Goal: Information Seeking & Learning: Learn about a topic

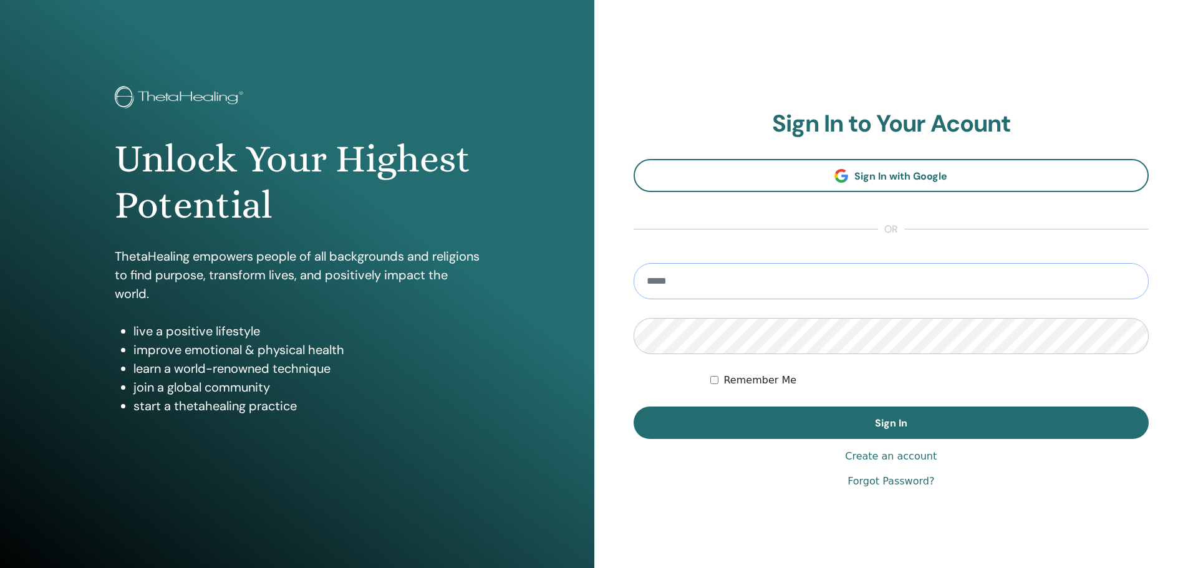
type input "**********"
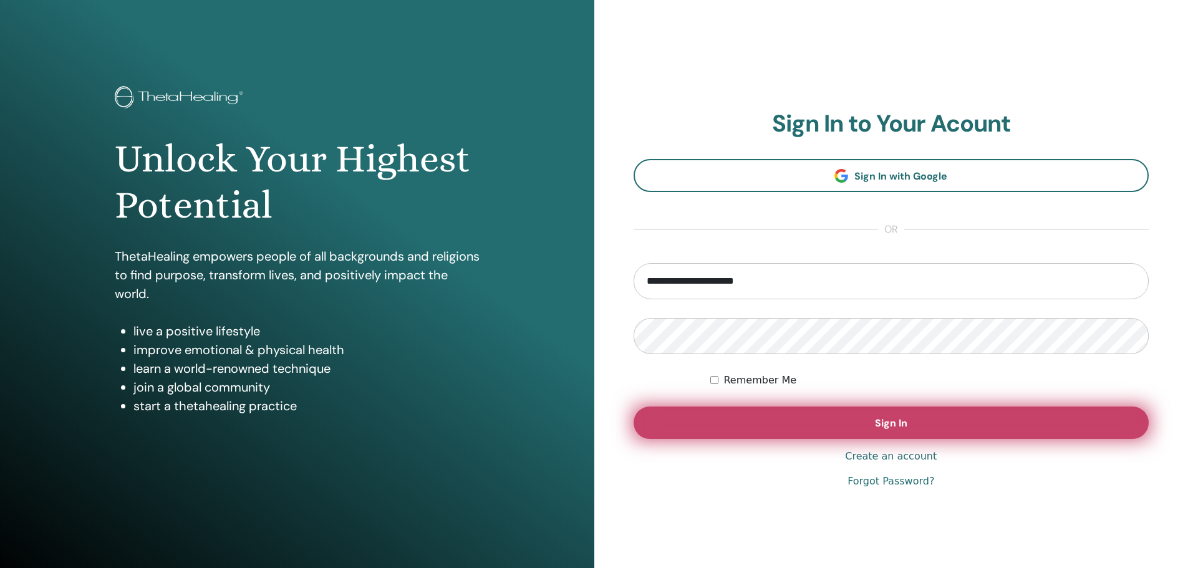
click at [924, 416] on button "Sign In" at bounding box center [891, 422] width 516 height 32
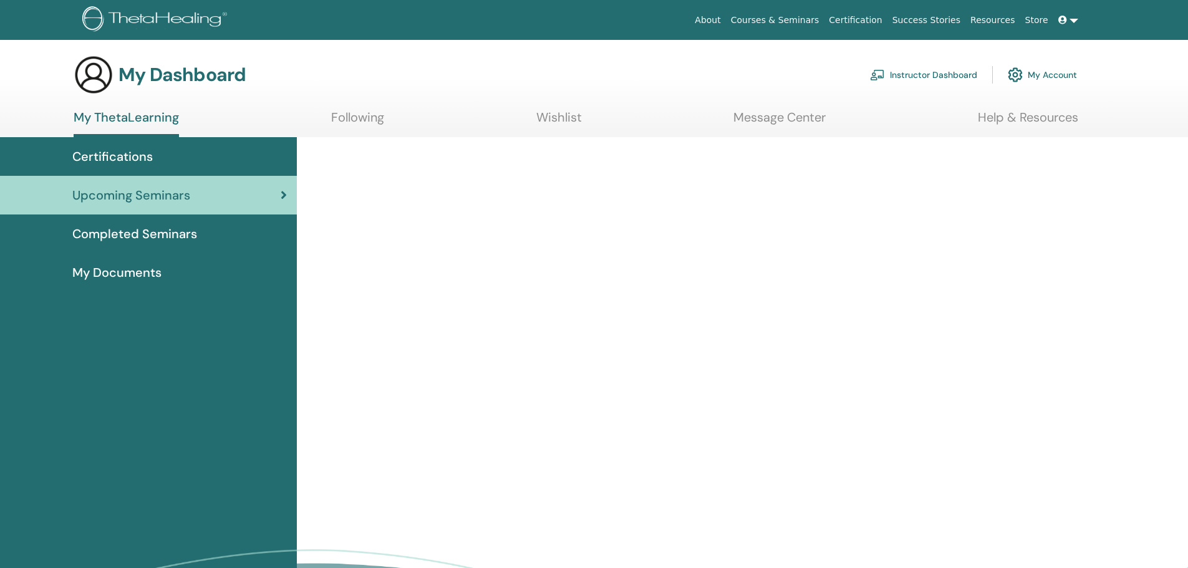
click at [87, 159] on span "Certifications" at bounding box center [112, 156] width 80 height 19
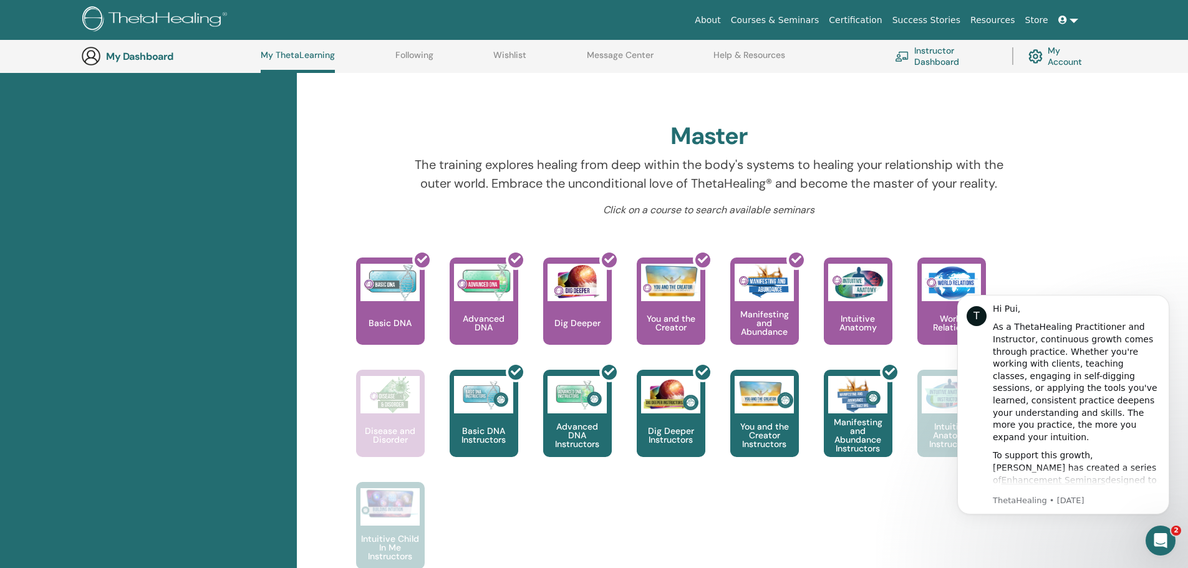
scroll to position [220, 0]
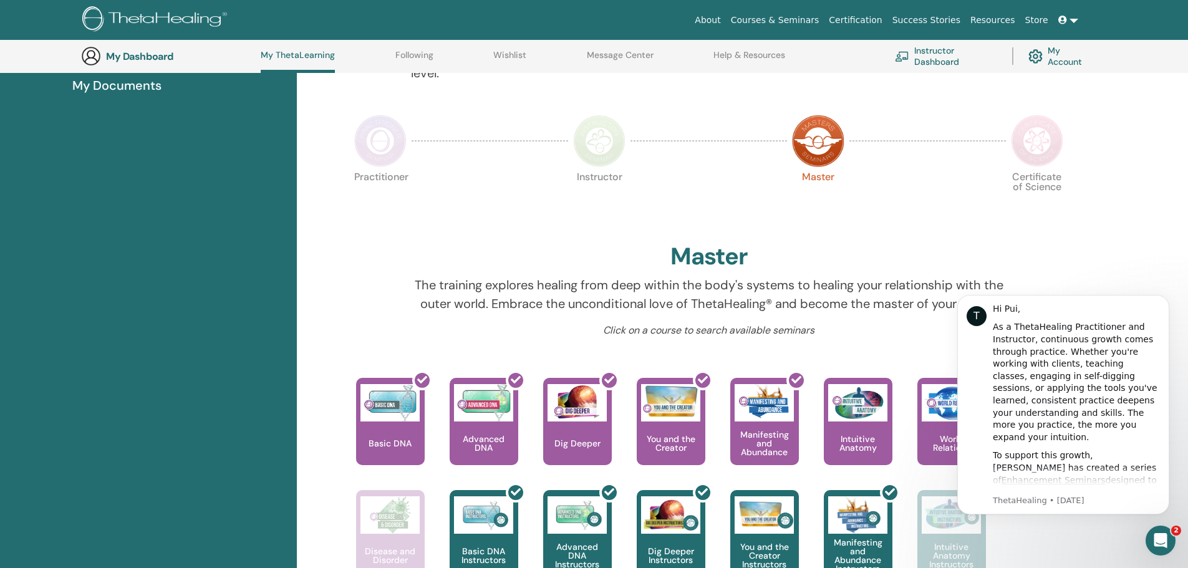
click at [1029, 135] on img at bounding box center [1037, 141] width 52 height 52
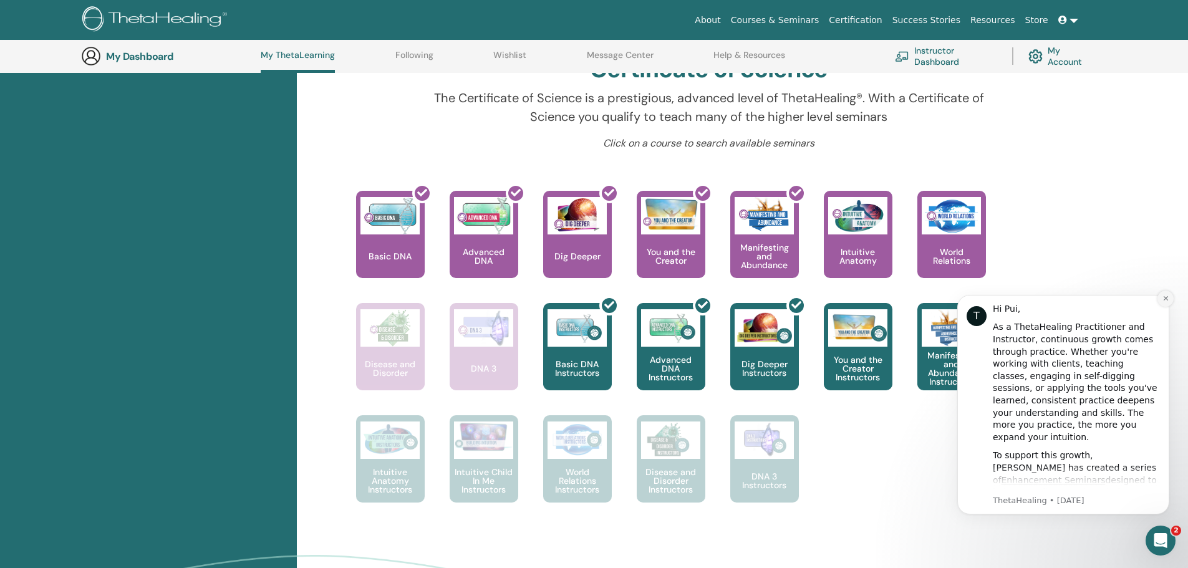
click at [1160, 300] on button "Dismiss notification" at bounding box center [1165, 299] width 16 height 16
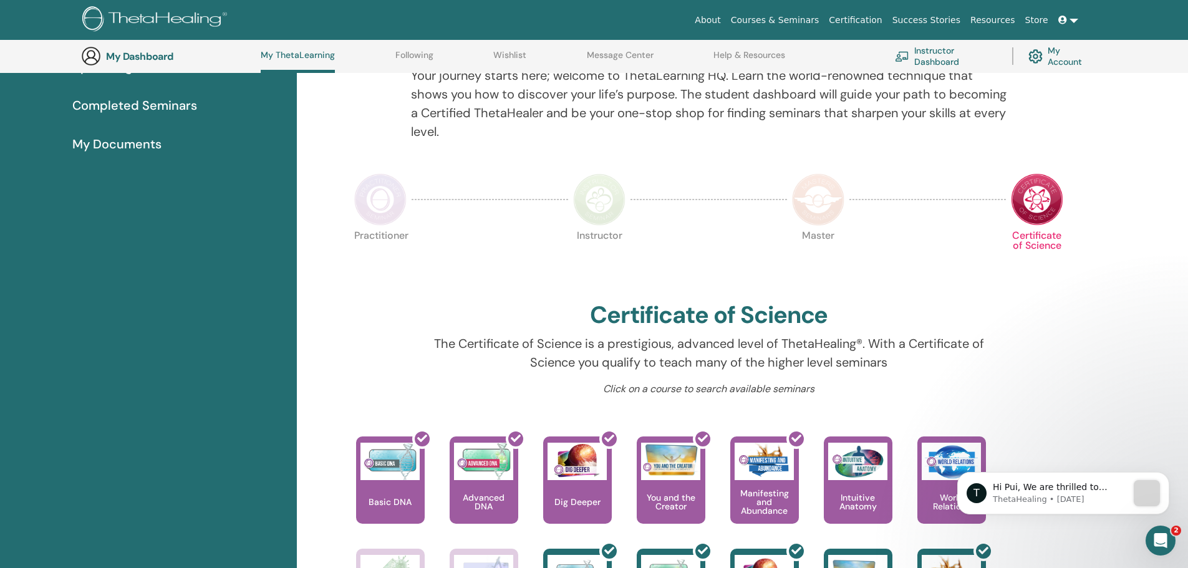
scroll to position [158, 0]
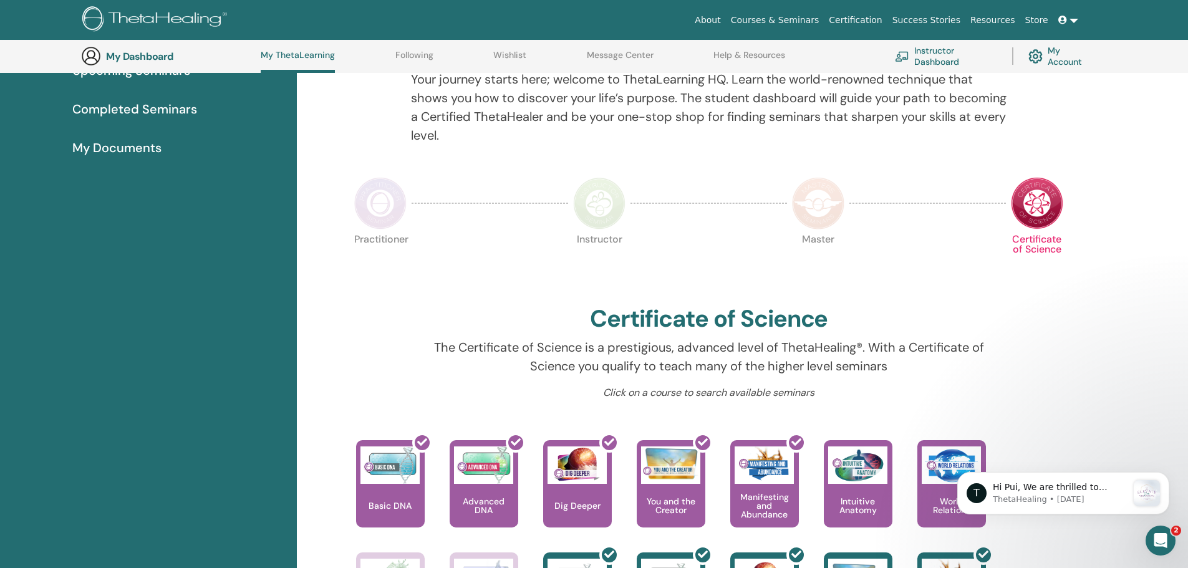
click at [823, 218] on img at bounding box center [818, 203] width 52 height 52
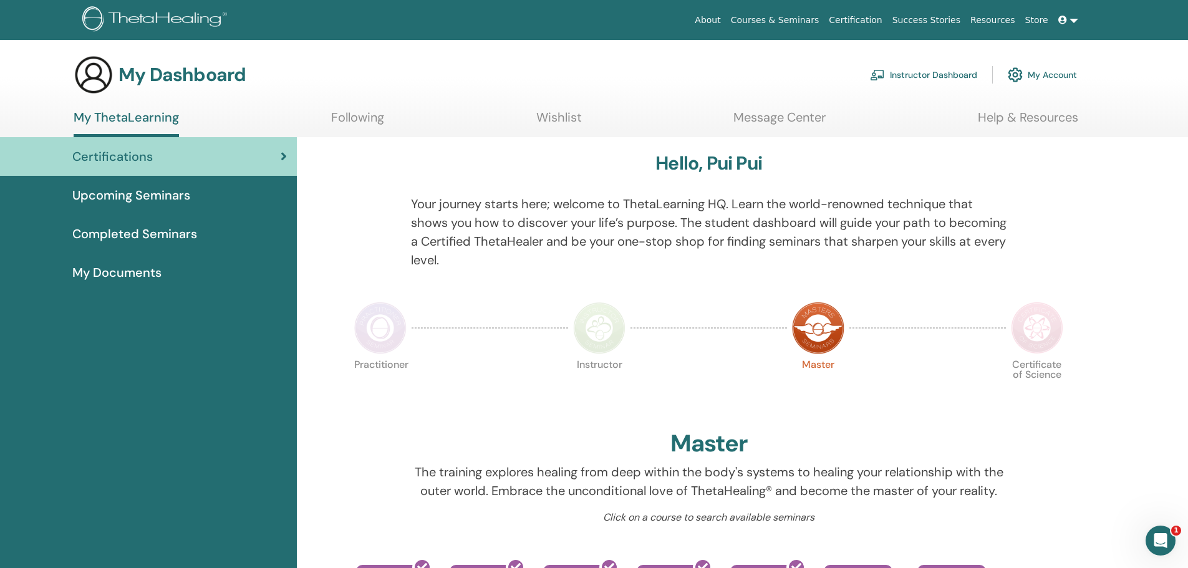
click at [189, 235] on span "Completed Seminars" at bounding box center [134, 233] width 125 height 19
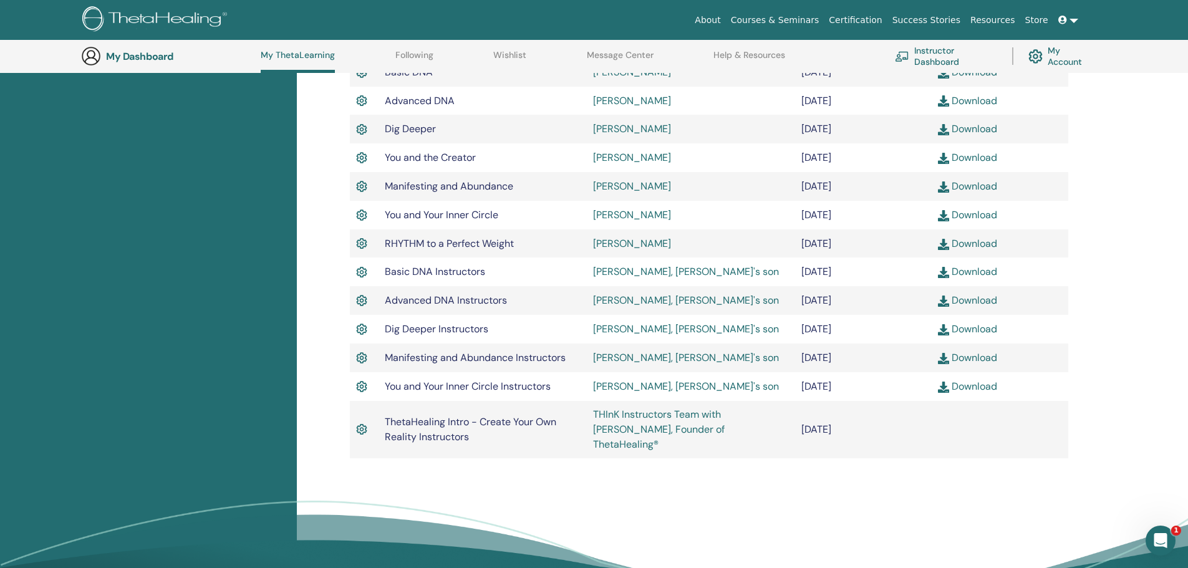
scroll to position [469, 0]
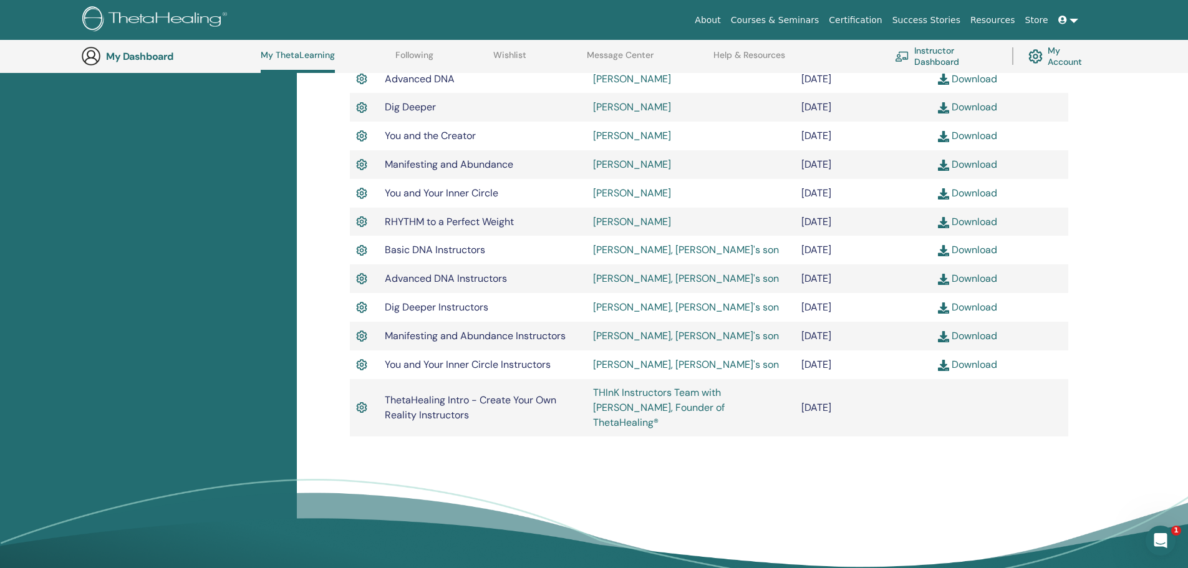
click at [363, 271] on img at bounding box center [361, 279] width 11 height 16
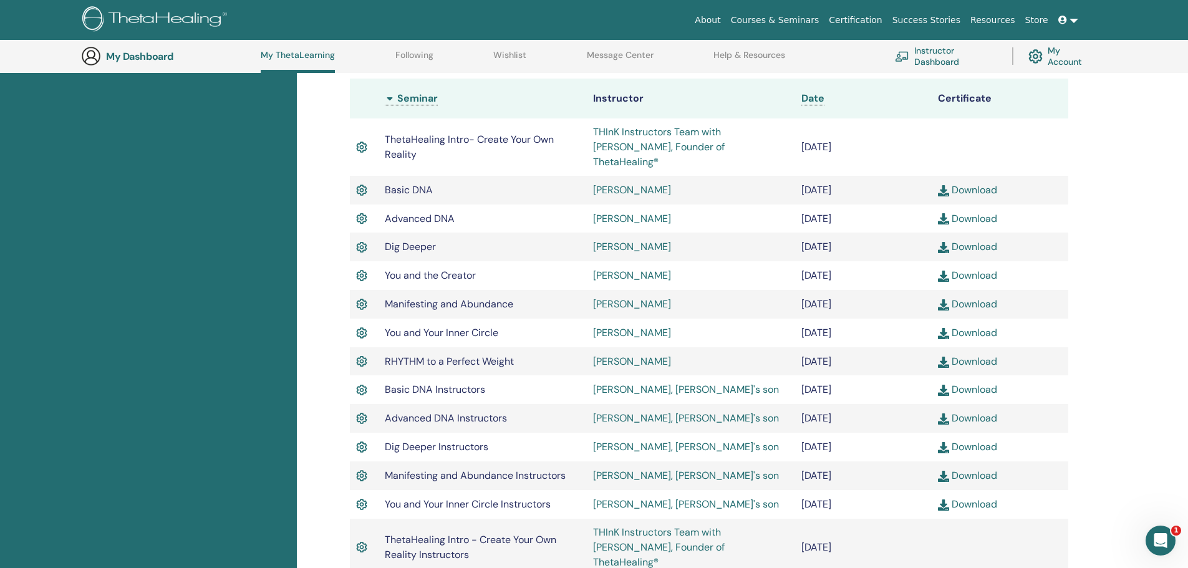
scroll to position [407, 0]
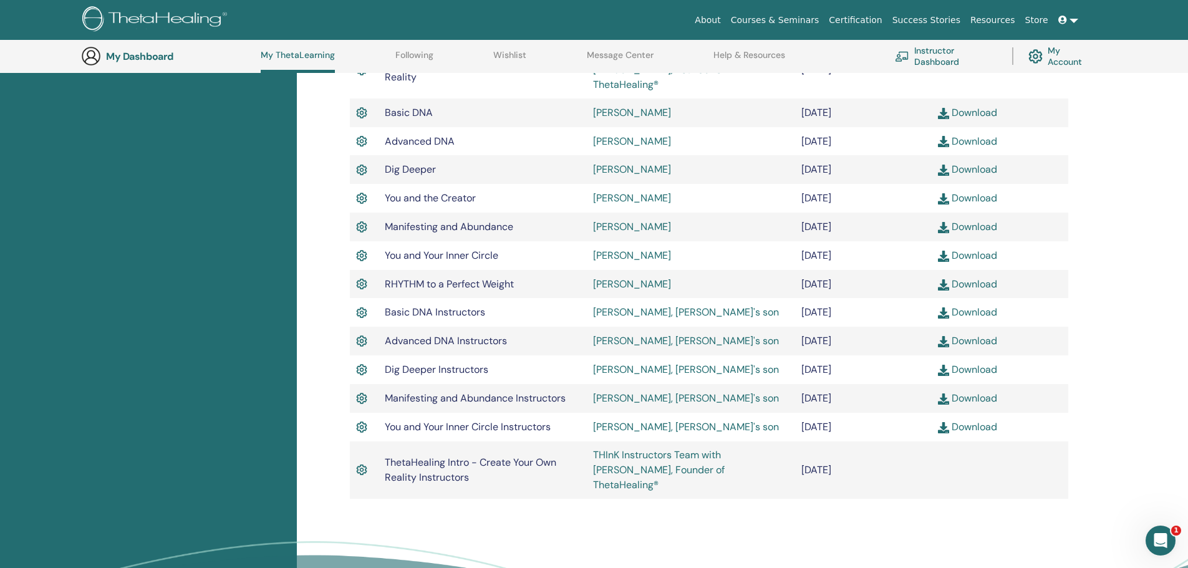
click at [683, 448] on link "THInK Instructors Team with Vianna Stibal, Founder of ThetaHealing®" at bounding box center [659, 469] width 132 height 43
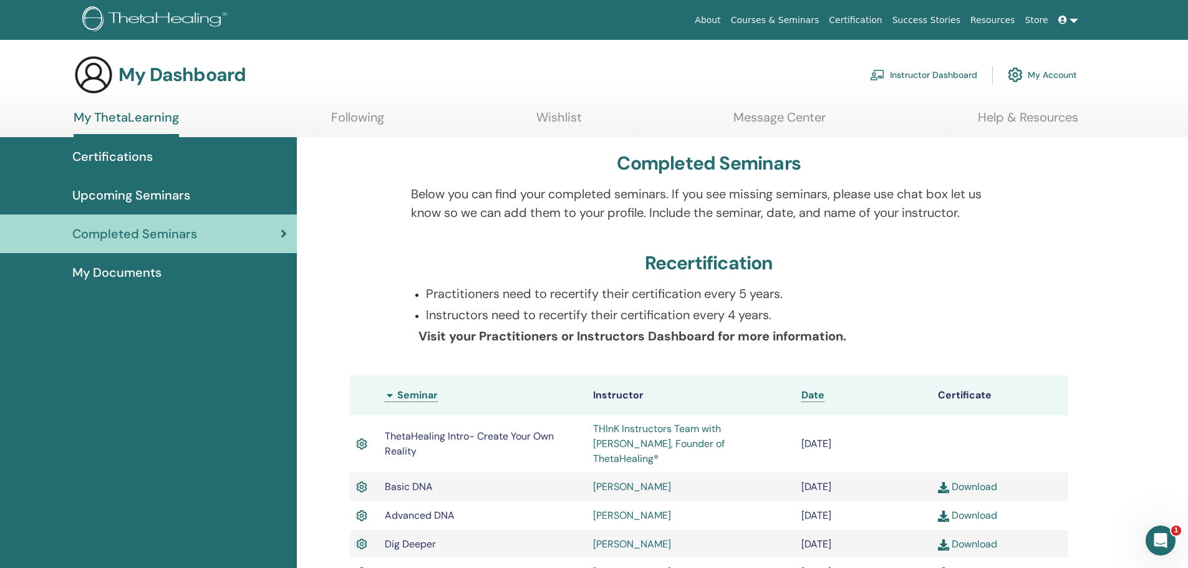
click at [154, 273] on span "My Documents" at bounding box center [116, 272] width 89 height 19
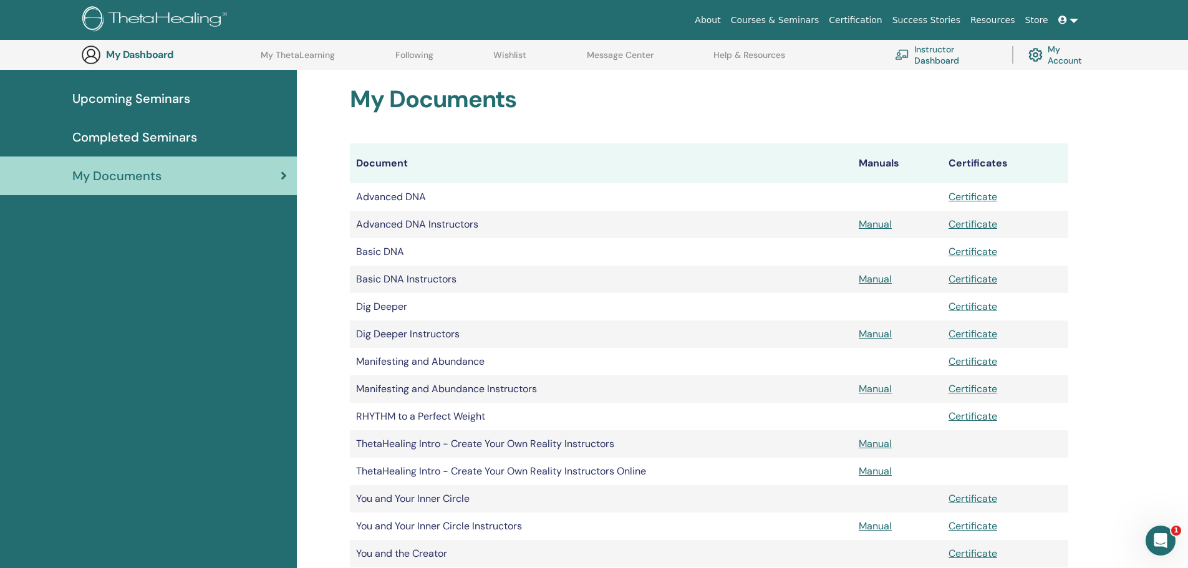
scroll to position [155, 0]
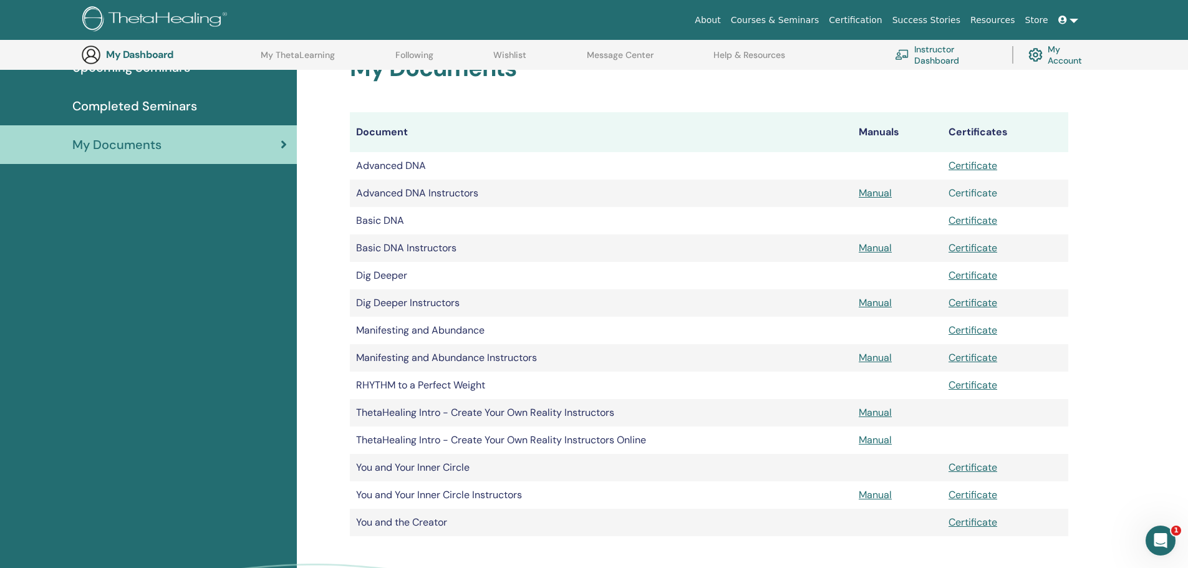
click at [979, 194] on link "Certificate" at bounding box center [972, 192] width 49 height 13
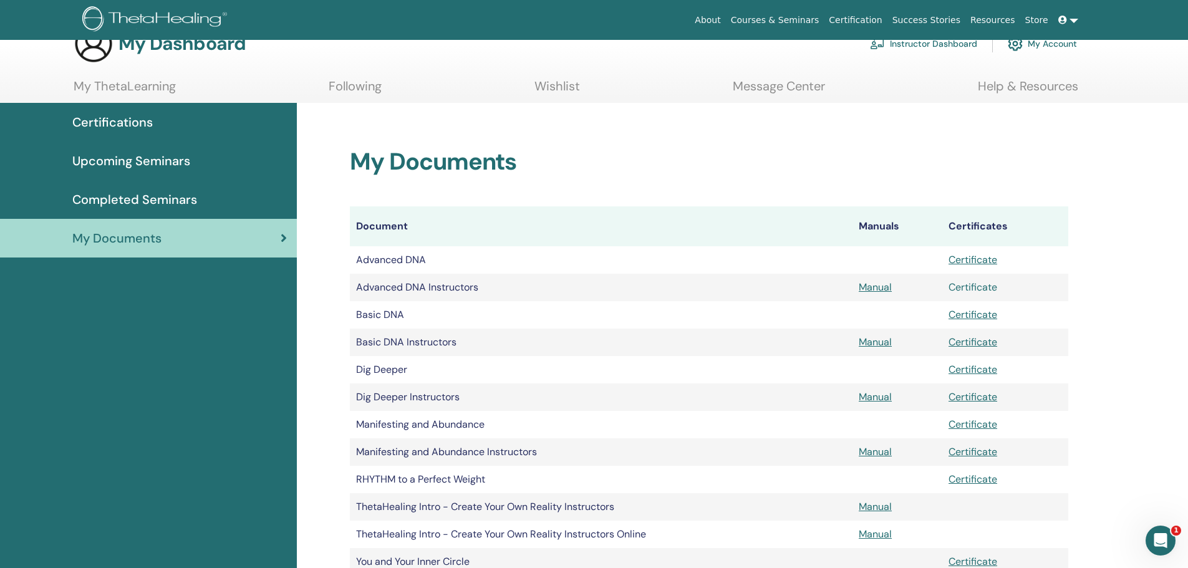
scroll to position [0, 0]
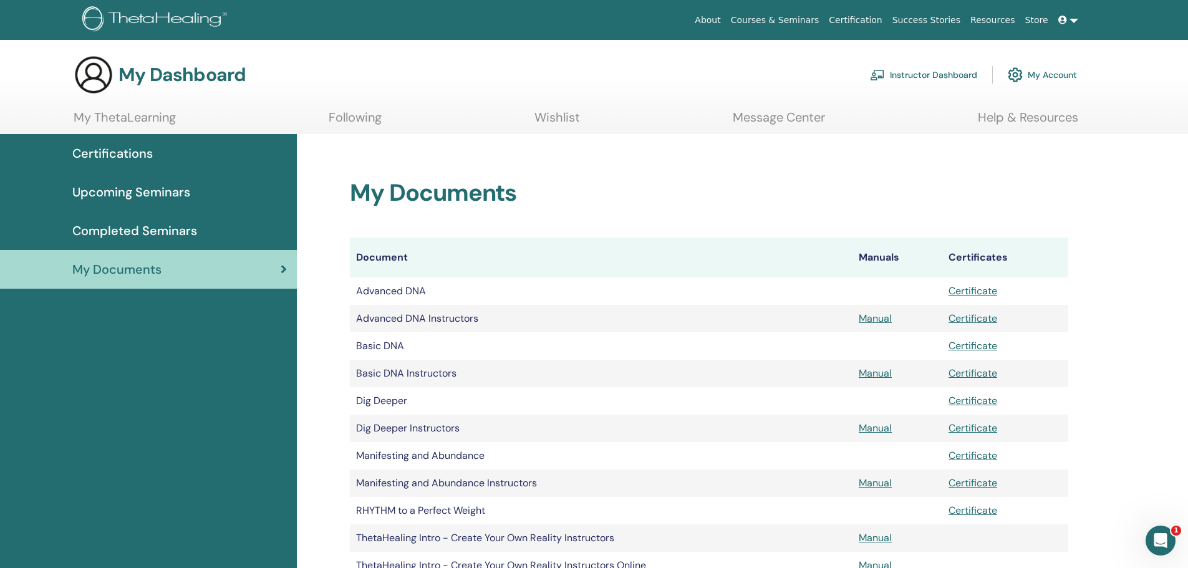
click at [334, 118] on link "Following" at bounding box center [355, 122] width 53 height 24
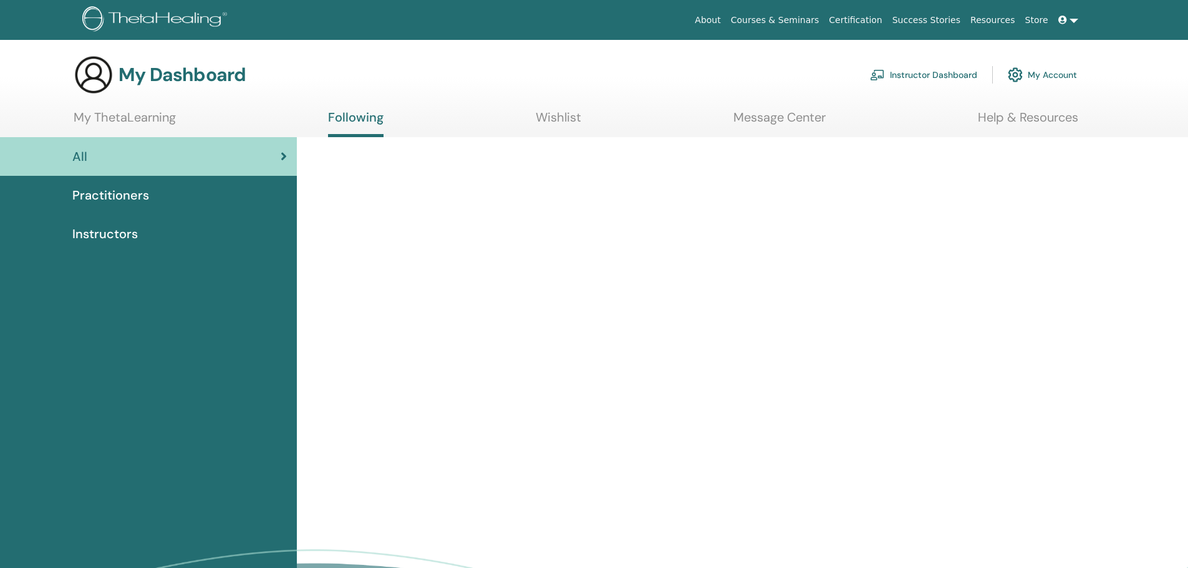
click at [115, 230] on span "Instructors" at bounding box center [104, 233] width 65 height 19
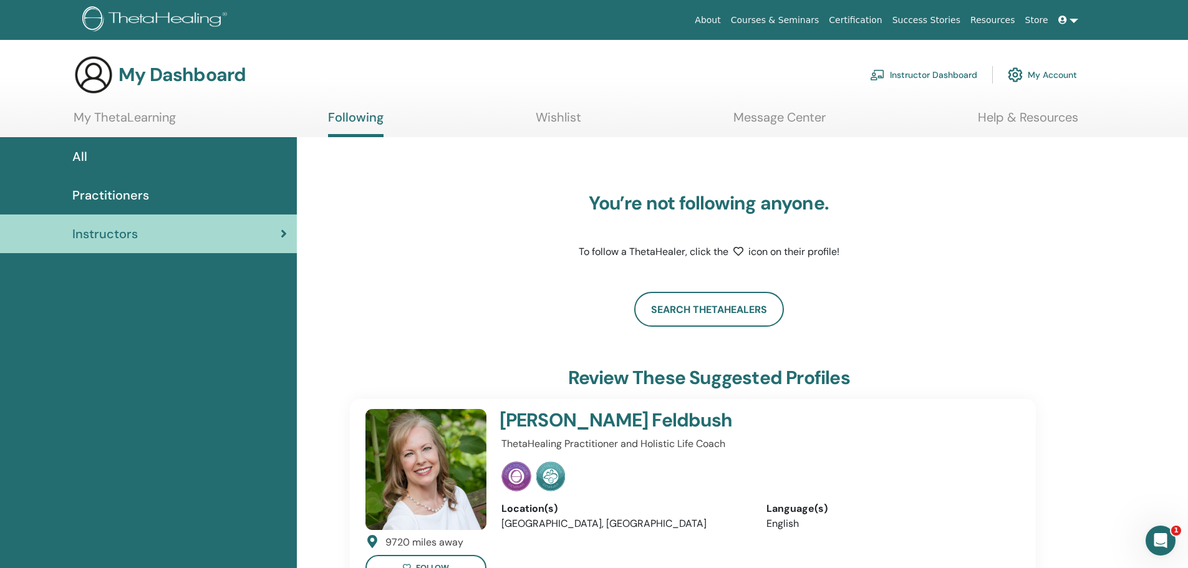
click at [143, 126] on link "My ThetaLearning" at bounding box center [125, 122] width 102 height 24
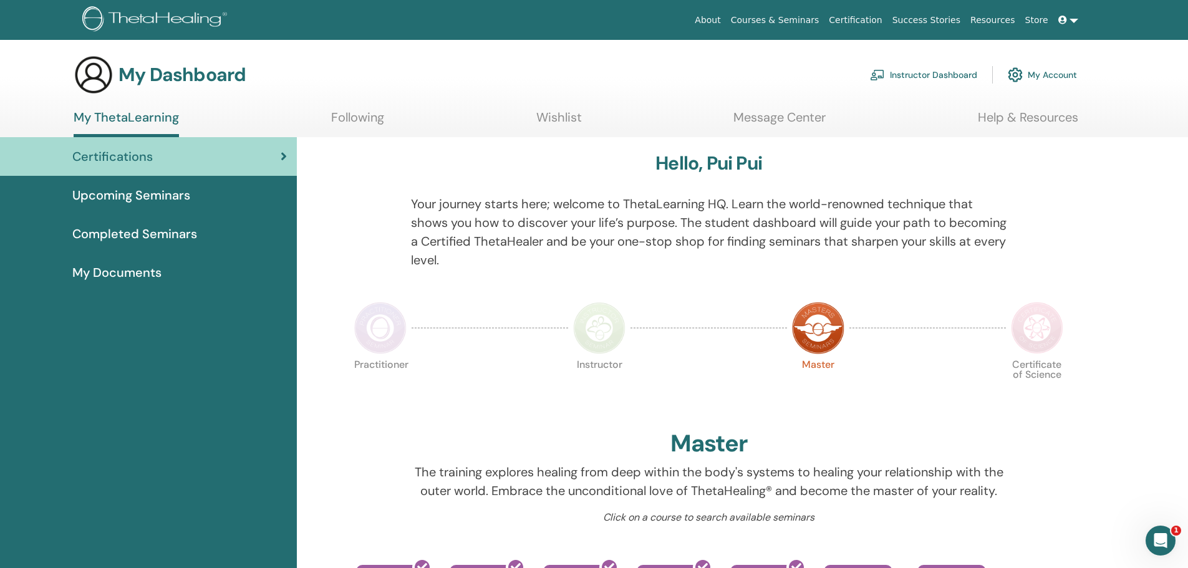
click at [1037, 122] on link "Help & Resources" at bounding box center [1027, 122] width 100 height 24
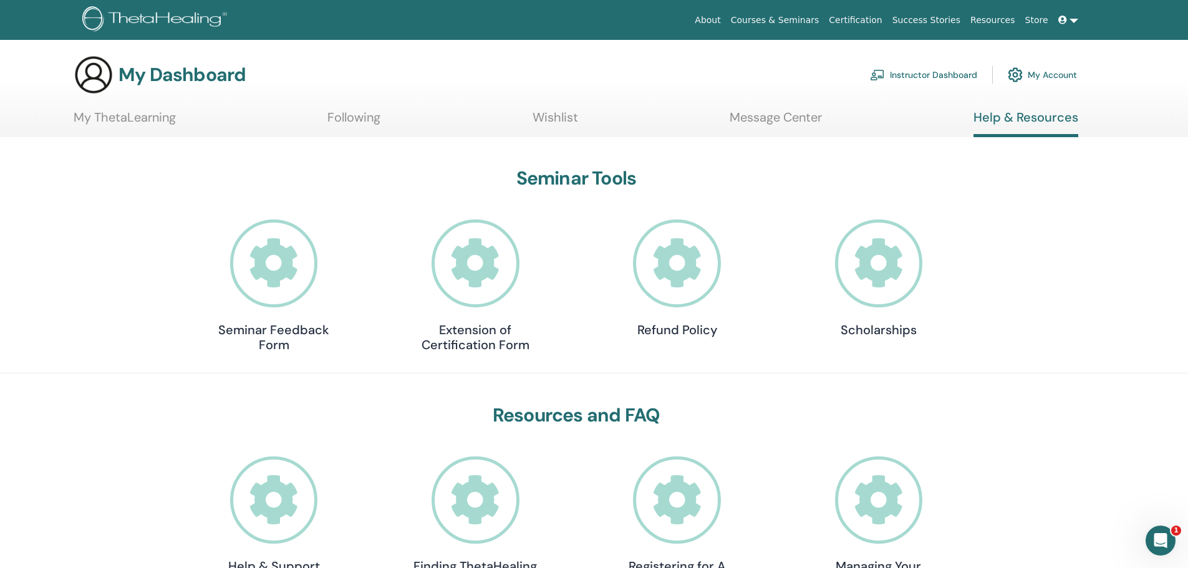
click at [780, 14] on link "Courses & Seminars" at bounding box center [775, 20] width 98 height 23
